Goal: Task Accomplishment & Management: Manage account settings

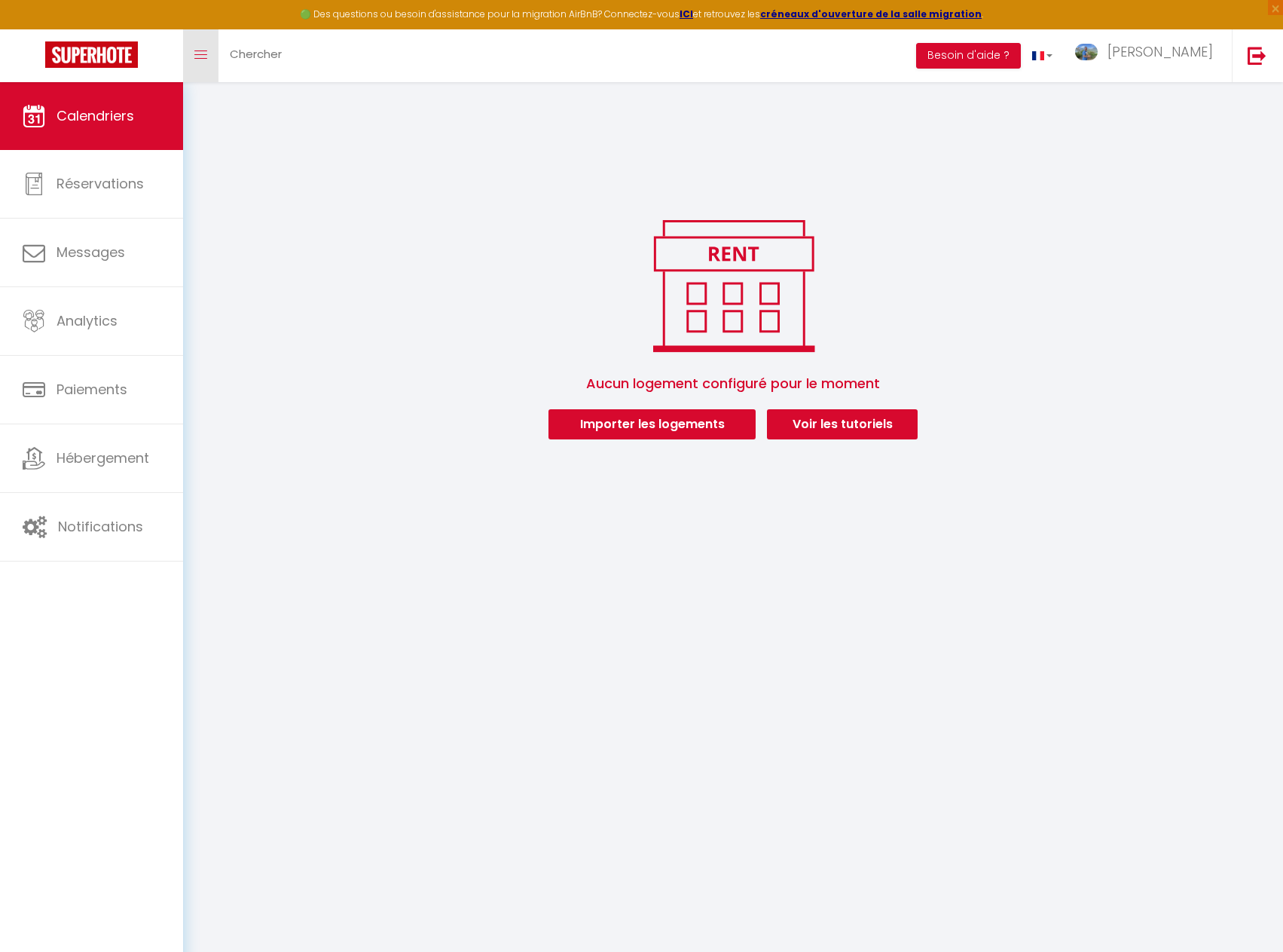
click at [202, 63] on link "Toggle menubar" at bounding box center [200, 55] width 35 height 53
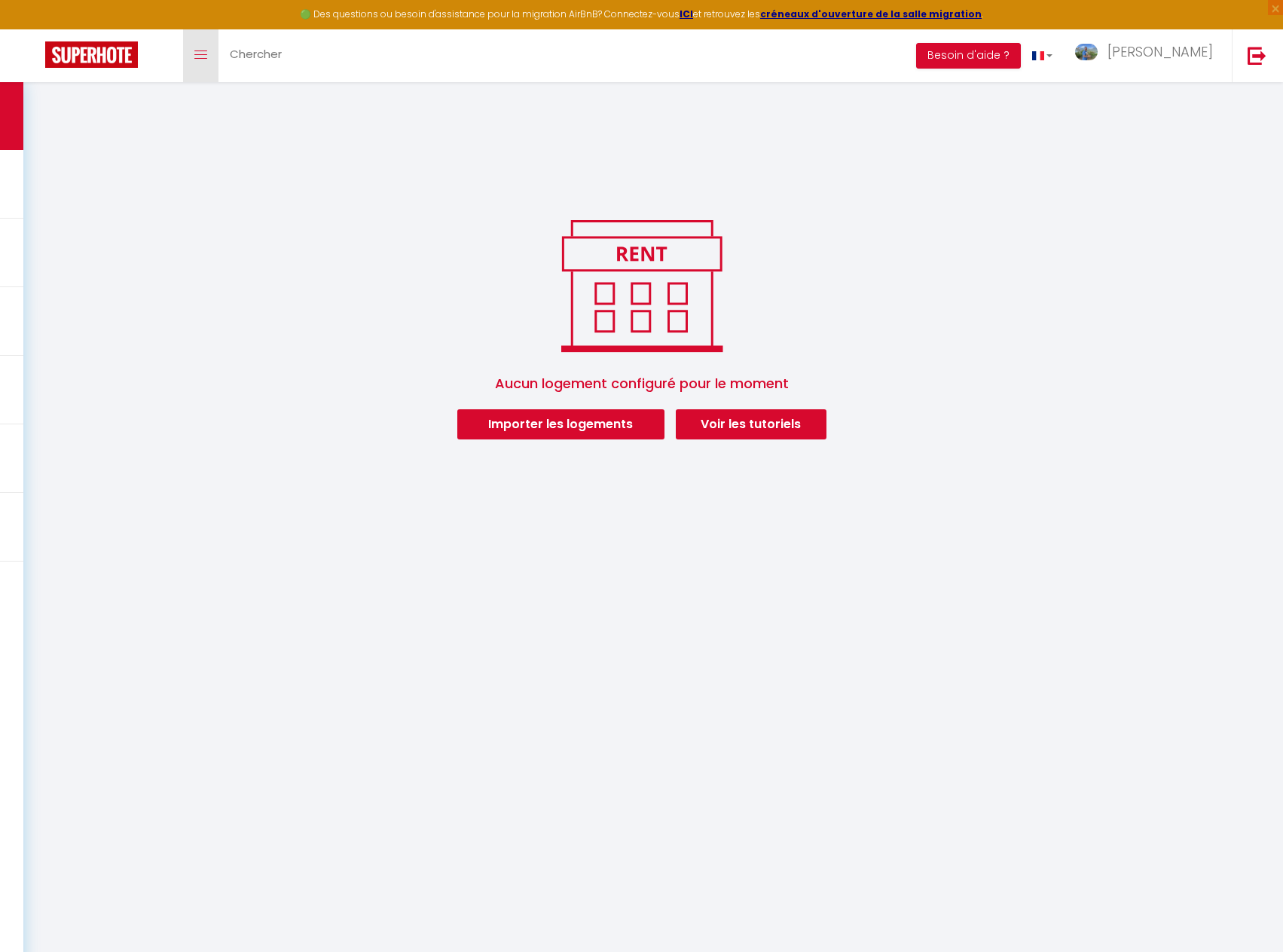
click at [202, 63] on link "Toggle menubar" at bounding box center [200, 55] width 35 height 53
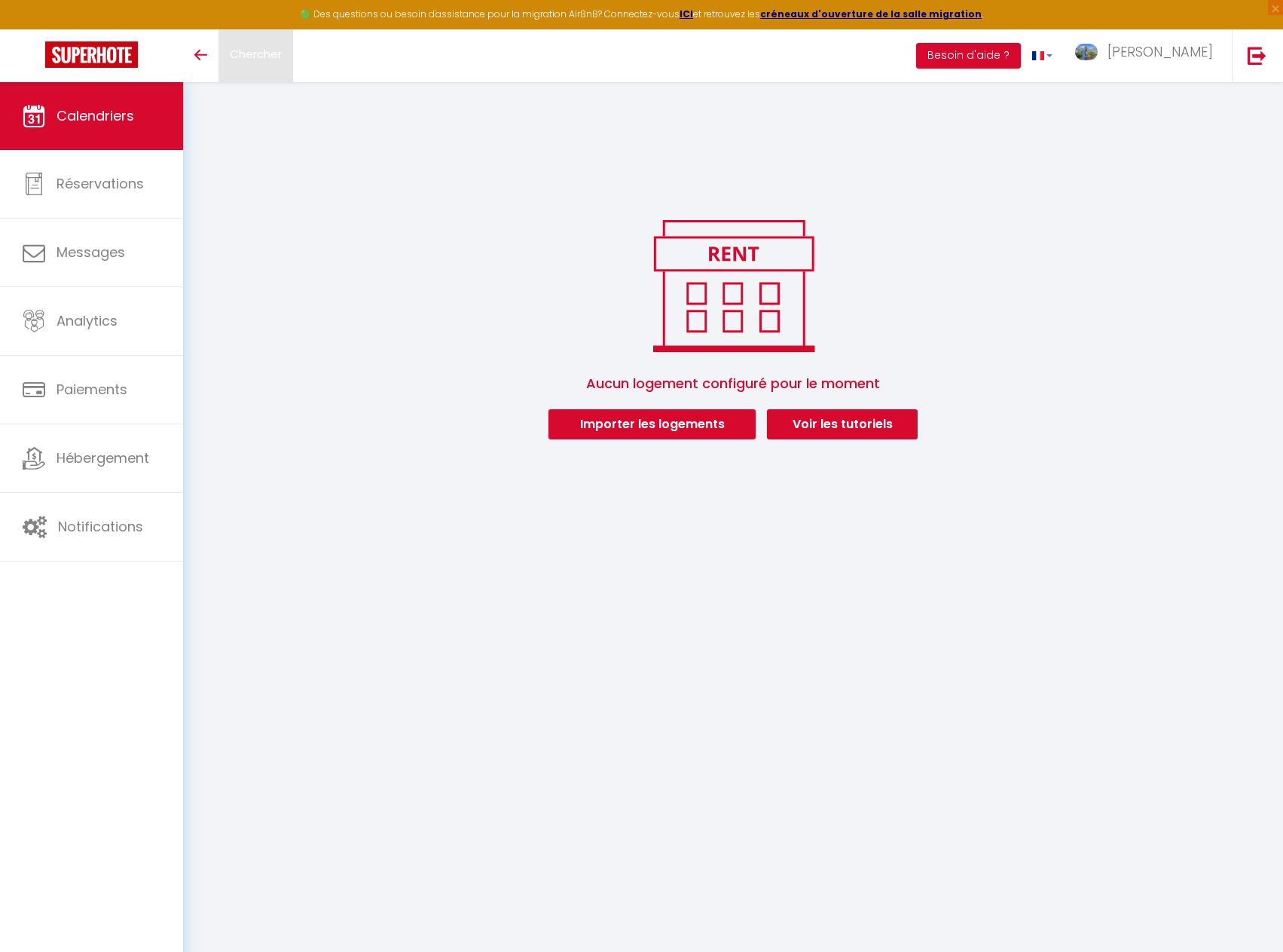
click at [241, 58] on span "Chercher" at bounding box center [255, 53] width 52 height 16
click at [1170, 47] on span "[PERSON_NAME]" at bounding box center [1160, 52] width 105 height 19
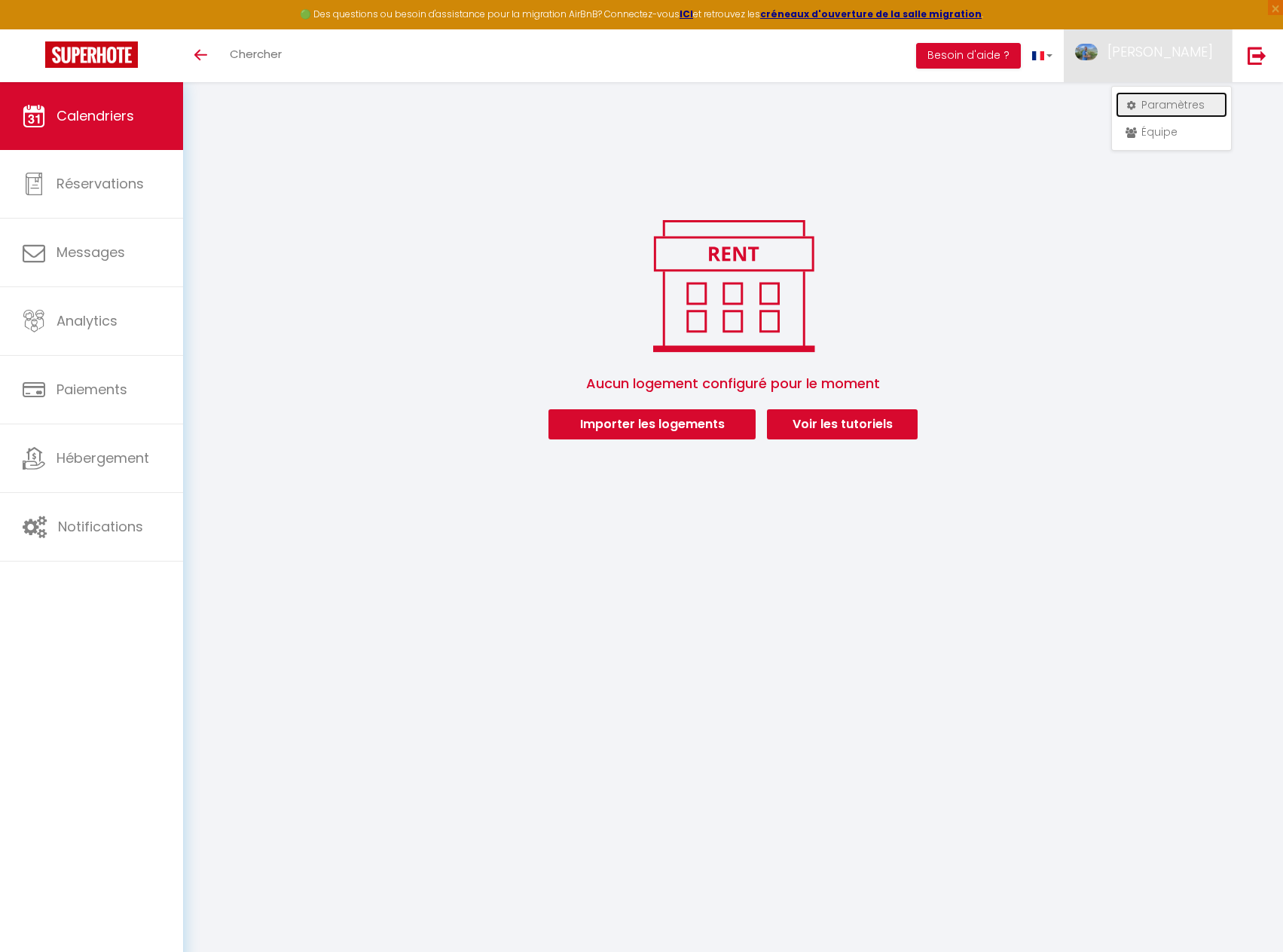
click at [1170, 108] on link "Paramètres" at bounding box center [1172, 104] width 112 height 26
select select "28"
select select "fr"
